Goal: Information Seeking & Learning: Learn about a topic

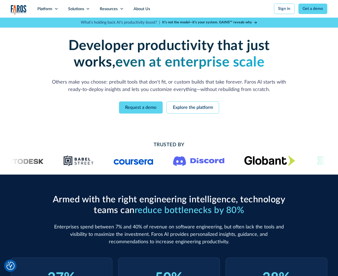
click at [186, 69] on strong "even at enterprise scale" at bounding box center [189, 62] width 149 height 14
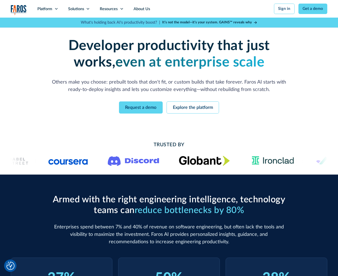
scroll to position [270, 0]
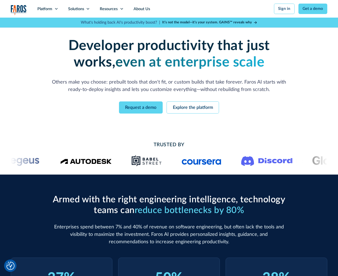
click at [255, 84] on p "Others make you choose: prebuilt tools that don't fit, or custom builds that ta…" at bounding box center [168, 86] width 237 height 15
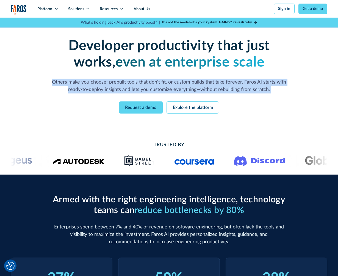
click at [255, 84] on p "Others make you choose: prebuilt tools that don't fit, or custom builds that ta…" at bounding box center [168, 86] width 237 height 15
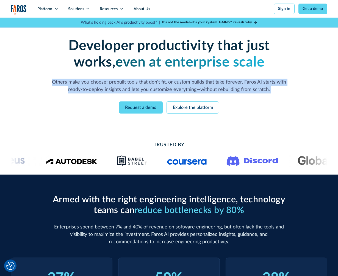
click at [262, 79] on p "Others make you choose: prebuilt tools that don't fit, or custom builds that ta…" at bounding box center [168, 86] width 237 height 15
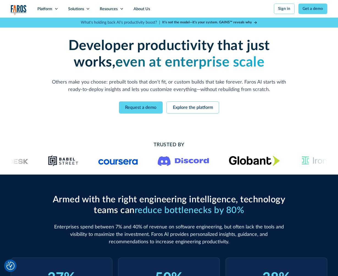
click at [251, 96] on div "Developer productivity that just works, even at enterprise scale Others make yo…" at bounding box center [168, 76] width 253 height 76
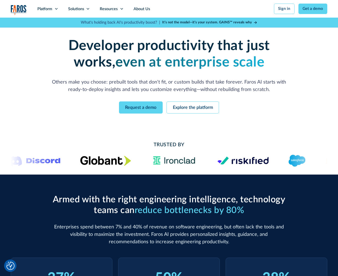
click at [249, 88] on p "Others make you choose: prebuilt tools that don't fit, or custom builds that ta…" at bounding box center [168, 86] width 237 height 15
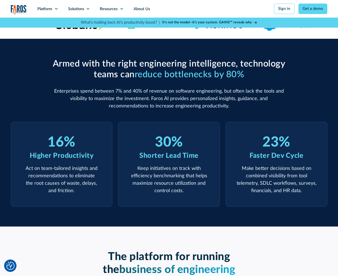
scroll to position [136, 0]
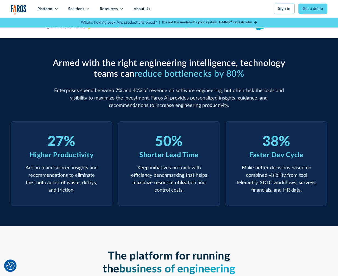
click at [249, 88] on p "Enterprises spend between 7% and 40% of revenue on software engineering, but of…" at bounding box center [168, 98] width 237 height 22
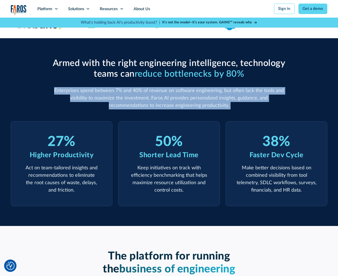
click at [249, 88] on p "Enterprises spend between 7% and 40% of revenue on software engineering, but of…" at bounding box center [168, 98] width 237 height 22
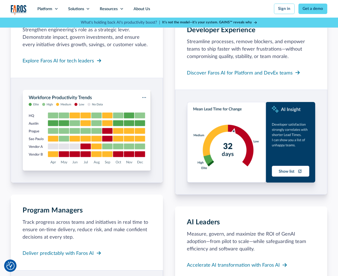
scroll to position [453, 0]
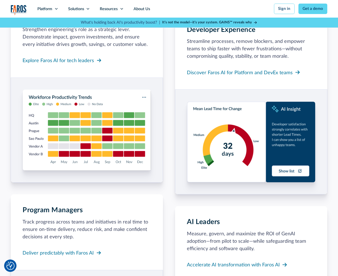
click at [249, 88] on div "Developer Experience Streamline processes, remove blockers, and empower teams t…" at bounding box center [251, 52] width 152 height 76
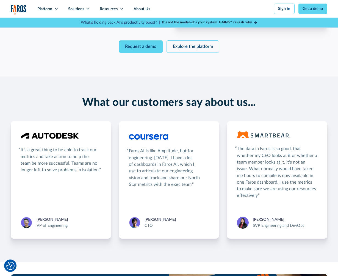
scroll to position [807, 0]
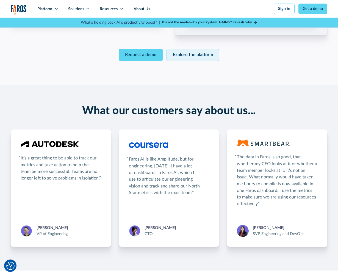
click at [206, 55] on link "Explore the platform" at bounding box center [193, 55] width 52 height 12
click at [145, 96] on div "What our customers say about us... It’s a great thing to be able to track our m…" at bounding box center [169, 178] width 338 height 186
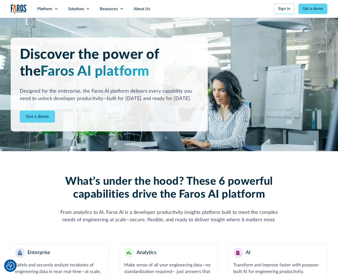
click at [169, 86] on div "Discover the power of the Faros AI platform Designed for the enterprise, the Fa…" at bounding box center [109, 85] width 197 height 94
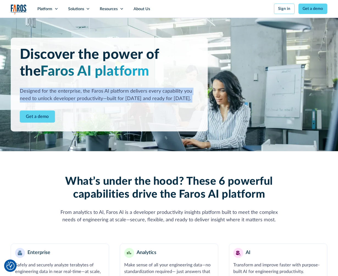
click at [169, 86] on div "Discover the power of the Faros AI platform Designed for the enterprise, the Fa…" at bounding box center [109, 85] width 197 height 94
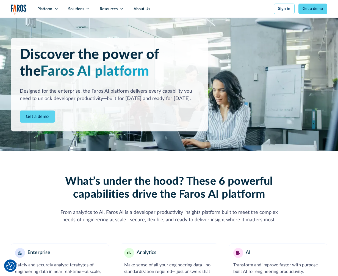
click at [166, 101] on div "Designed for the enterprise, the Faros AI platform delivers every capability yo…" at bounding box center [109, 95] width 179 height 15
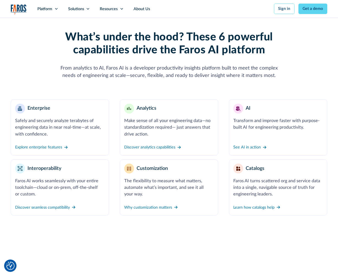
scroll to position [149, 0]
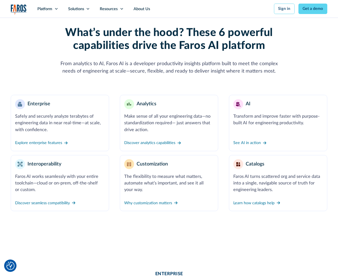
click at [271, 84] on div "What’s under the hood? These 6 powerful capabilities drive the Faros AI platfor…" at bounding box center [169, 118] width 317 height 185
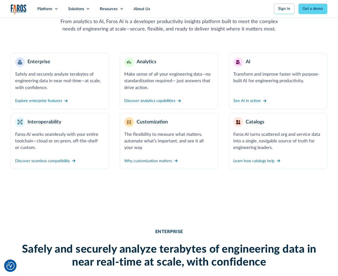
click at [271, 84] on link "AI Transform and improve faster with purpose-built AI for engineering productiv…" at bounding box center [278, 81] width 98 height 56
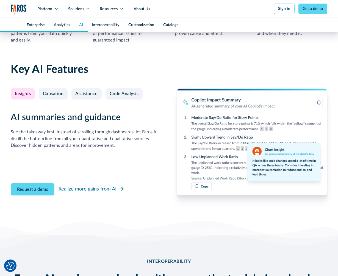
scroll to position [1143, 0]
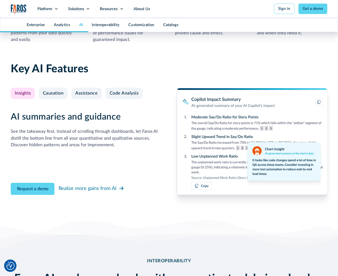
click at [98, 121] on h3 "AI summaries and guidance" at bounding box center [86, 117] width 150 height 11
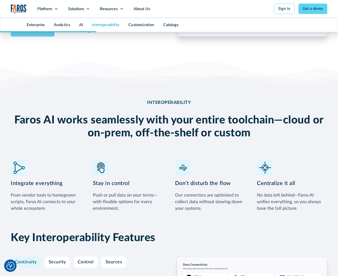
scroll to position [1413, 0]
